Goal: Transaction & Acquisition: Book appointment/travel/reservation

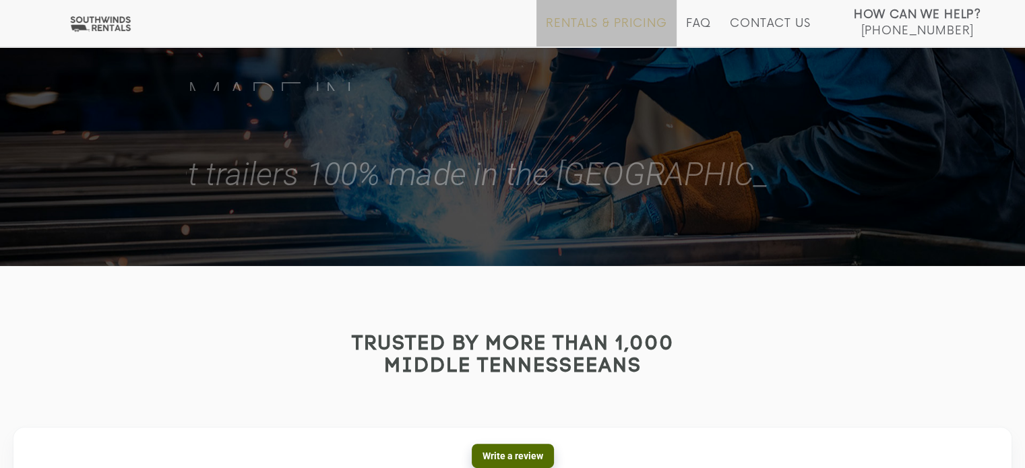
click at [586, 17] on link "Rentals & Pricing" at bounding box center [606, 32] width 121 height 30
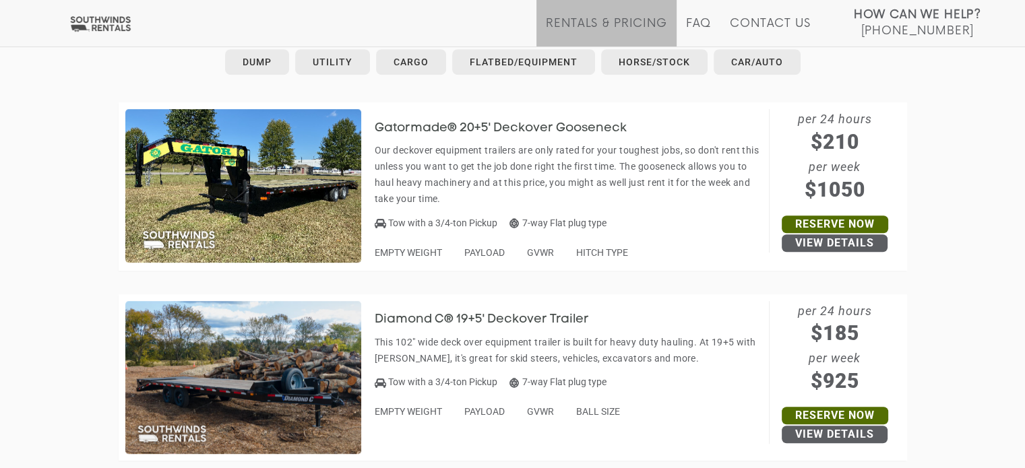
scroll to position [741, 0]
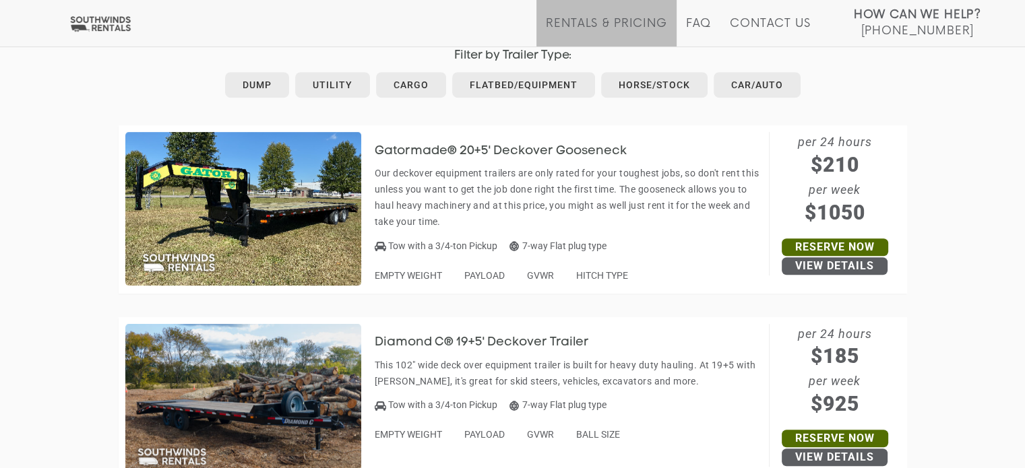
click at [725, 243] on div "Tow with a 3/4-ton Pickup 7-way Flat plug type" at bounding box center [569, 245] width 388 height 17
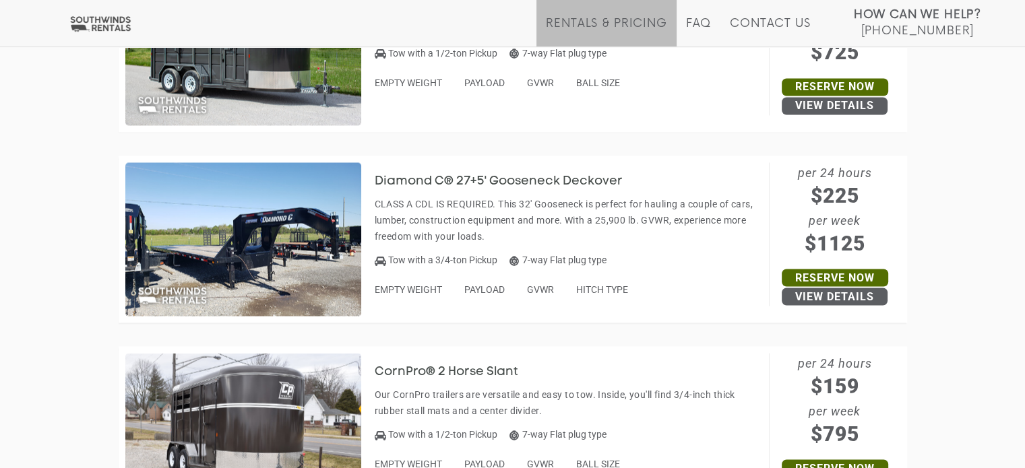
scroll to position [2426, 0]
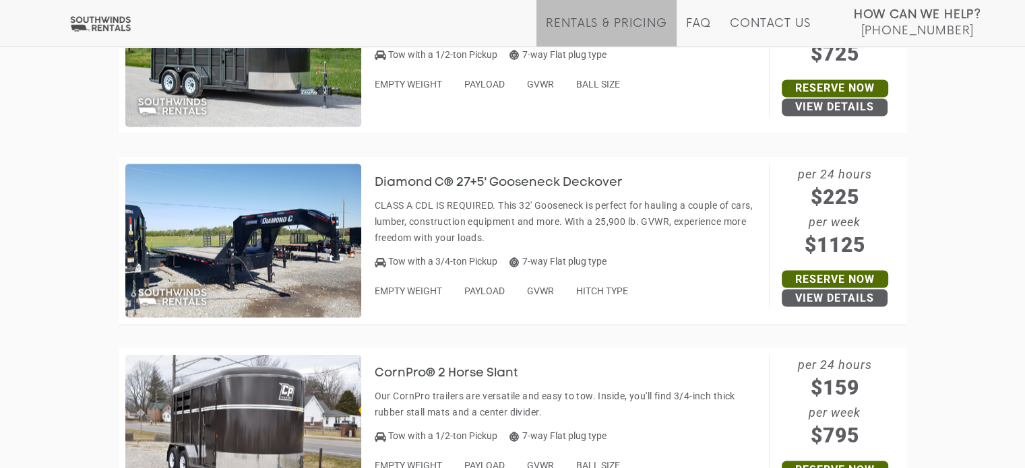
click at [317, 223] on img at bounding box center [243, 241] width 236 height 154
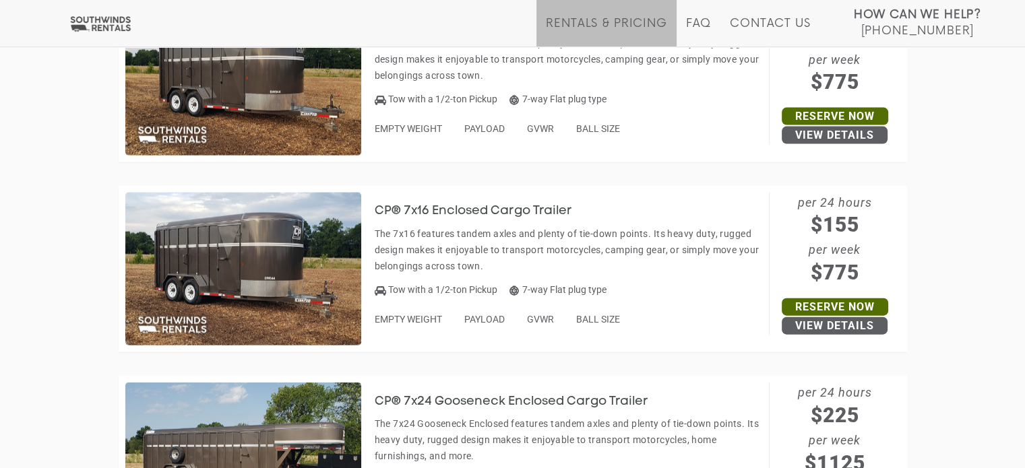
scroll to position [3033, 0]
